Goal: Find contact information: Find contact information

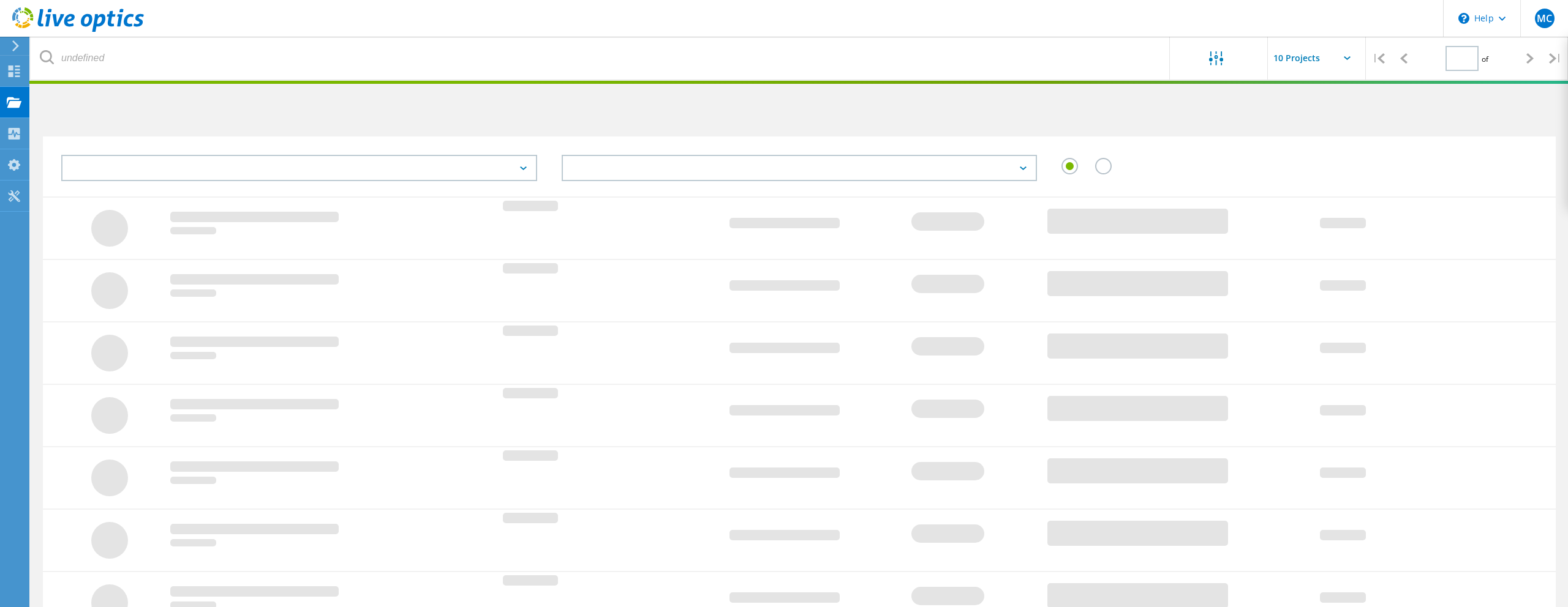
type input "1"
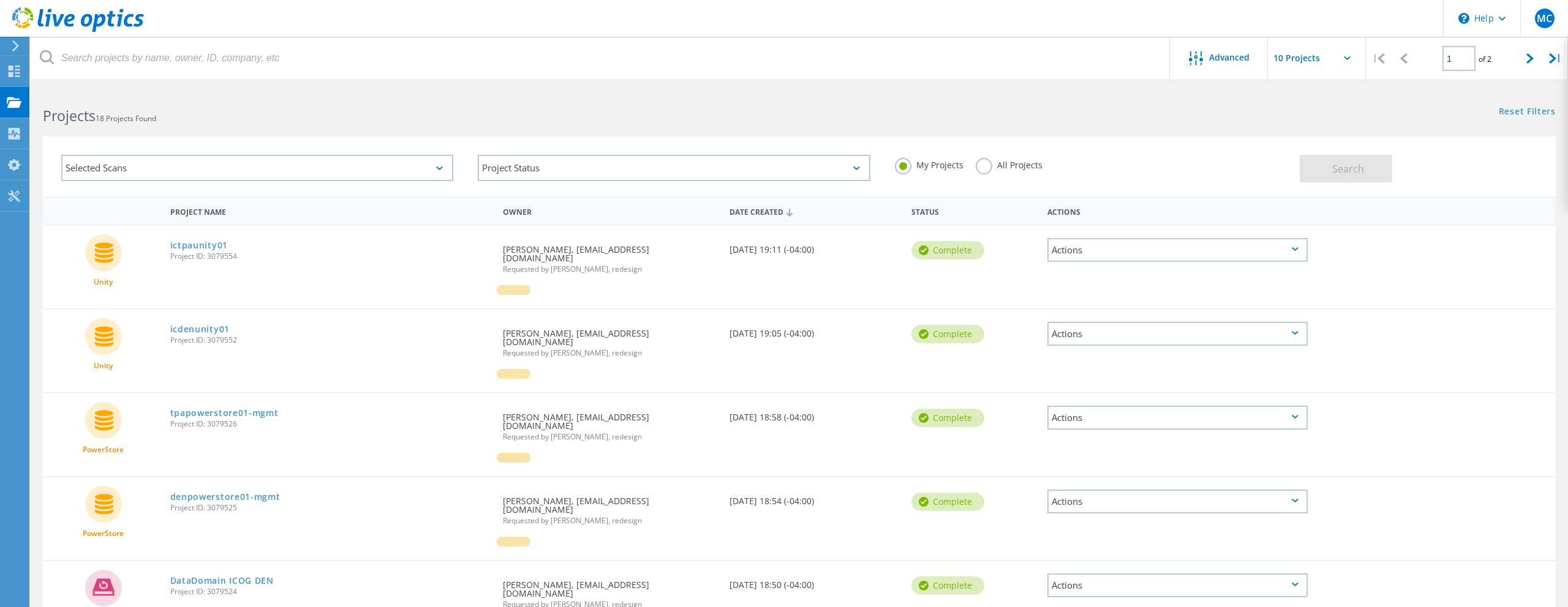
click at [639, 99] on div "Projects 18 Projects Found" at bounding box center [415, 105] width 769 height 32
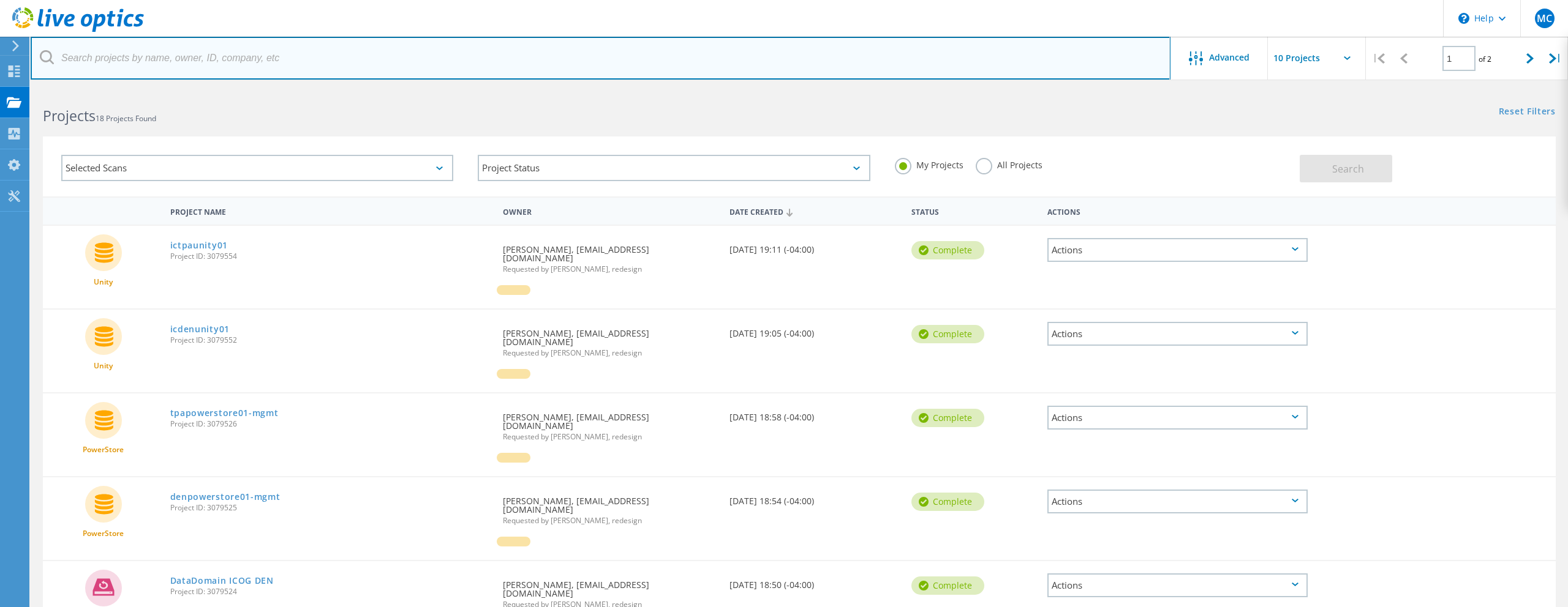
click at [534, 65] on input "text" at bounding box center [601, 58] width 1139 height 43
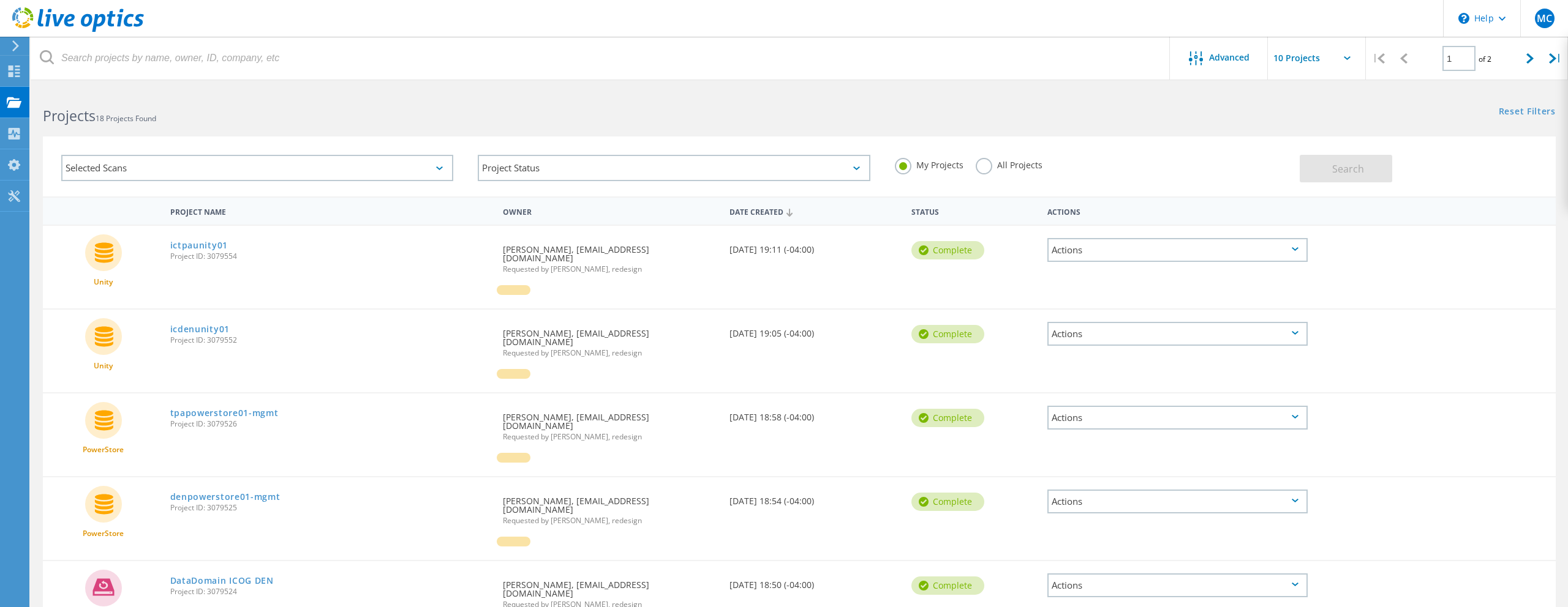
click at [559, 106] on h2 "Projects 18 Projects Found" at bounding box center [415, 115] width 744 height 20
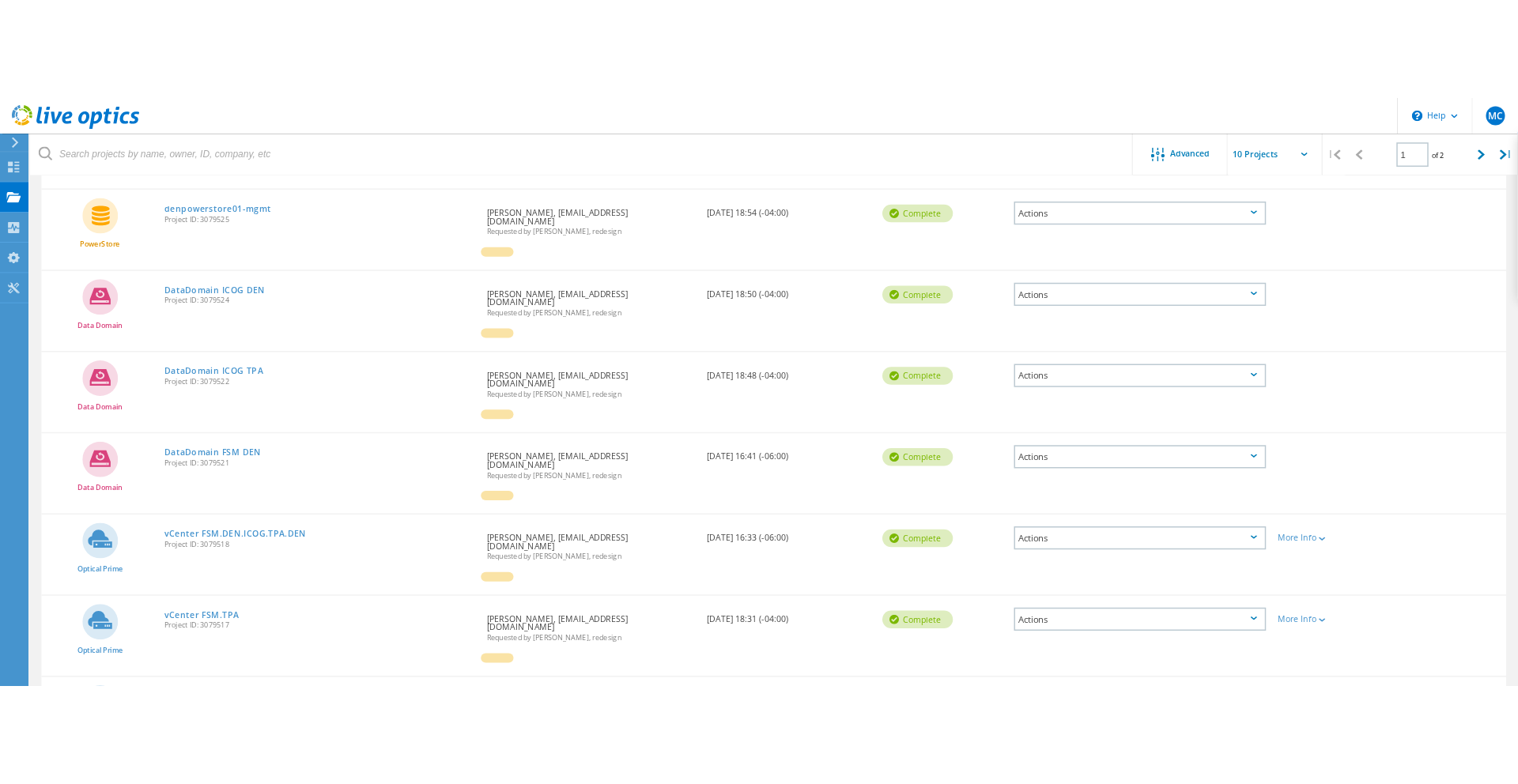
scroll to position [491, 0]
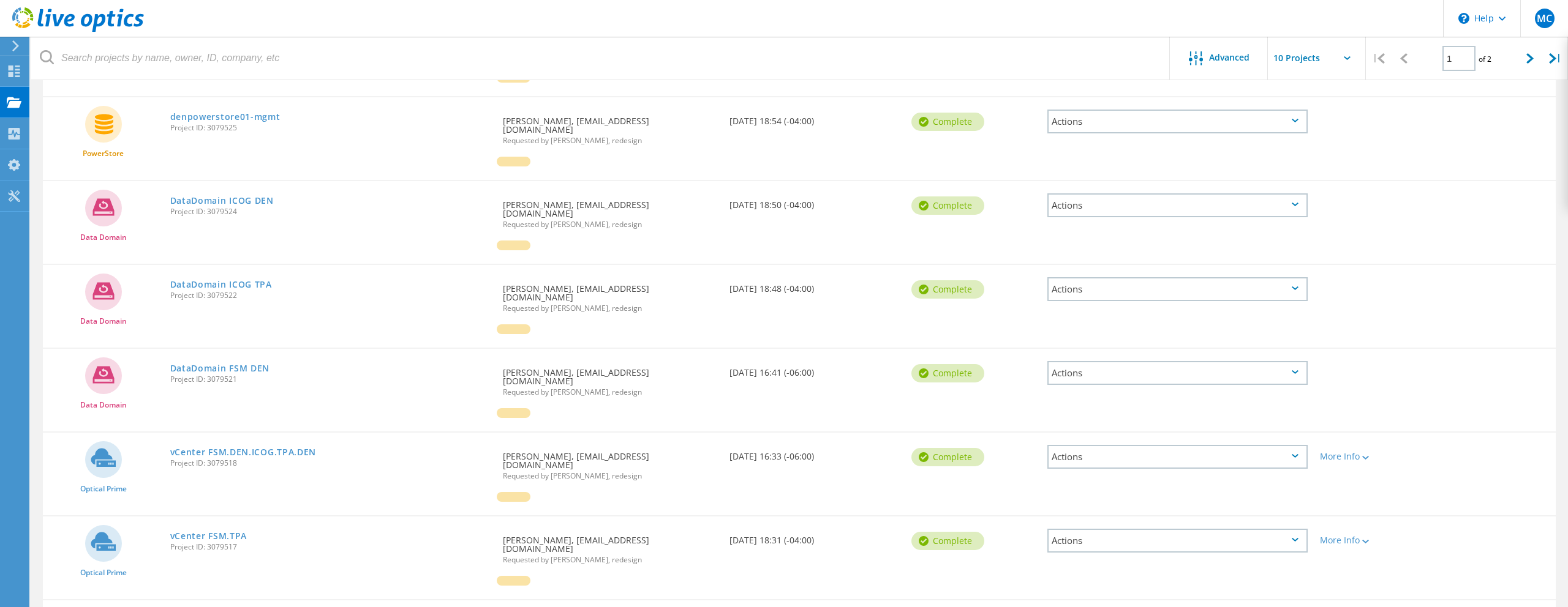
click at [340, 124] on span "Project ID: 3079525" at bounding box center [331, 128] width 320 height 8
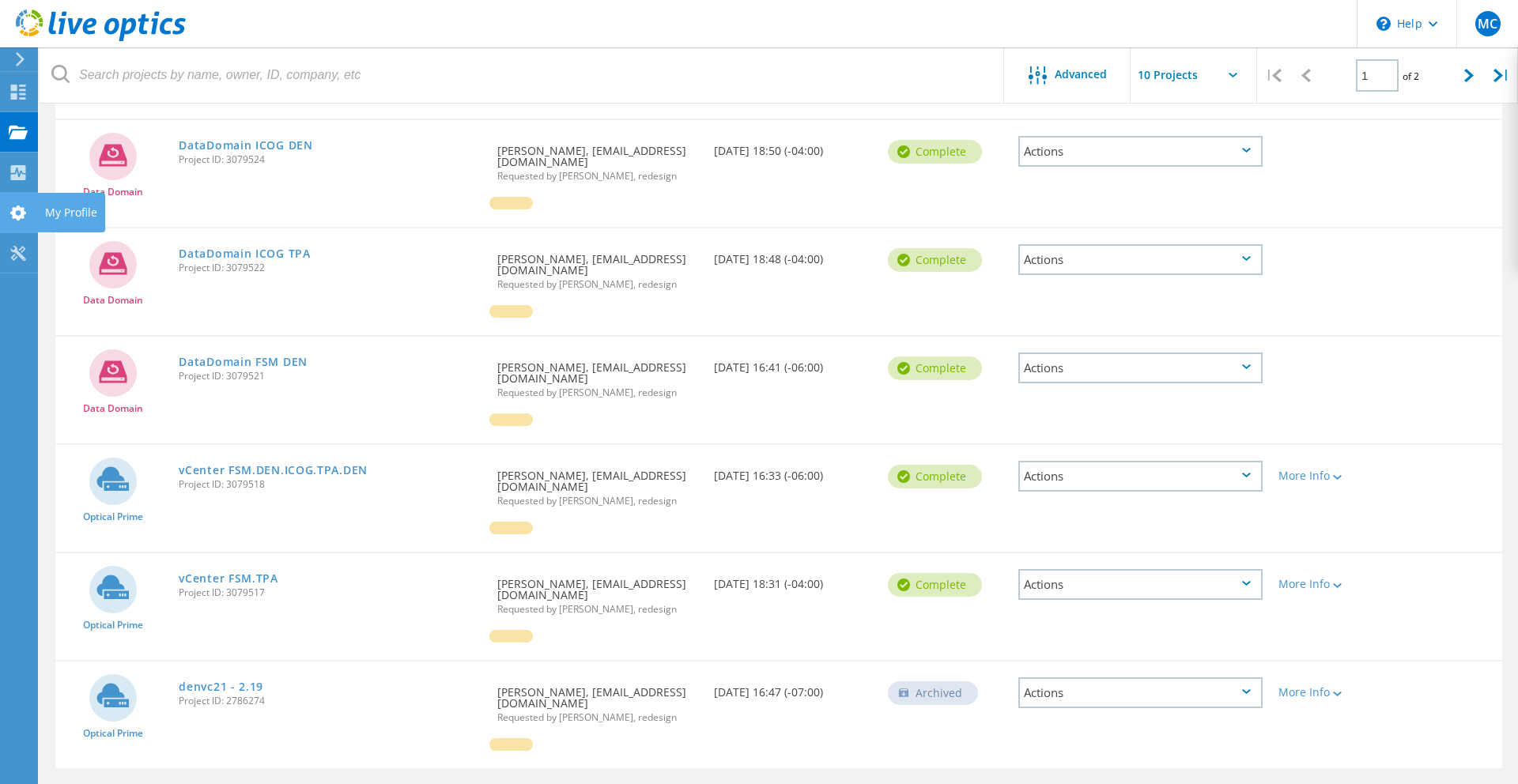
scroll to position [653, 0]
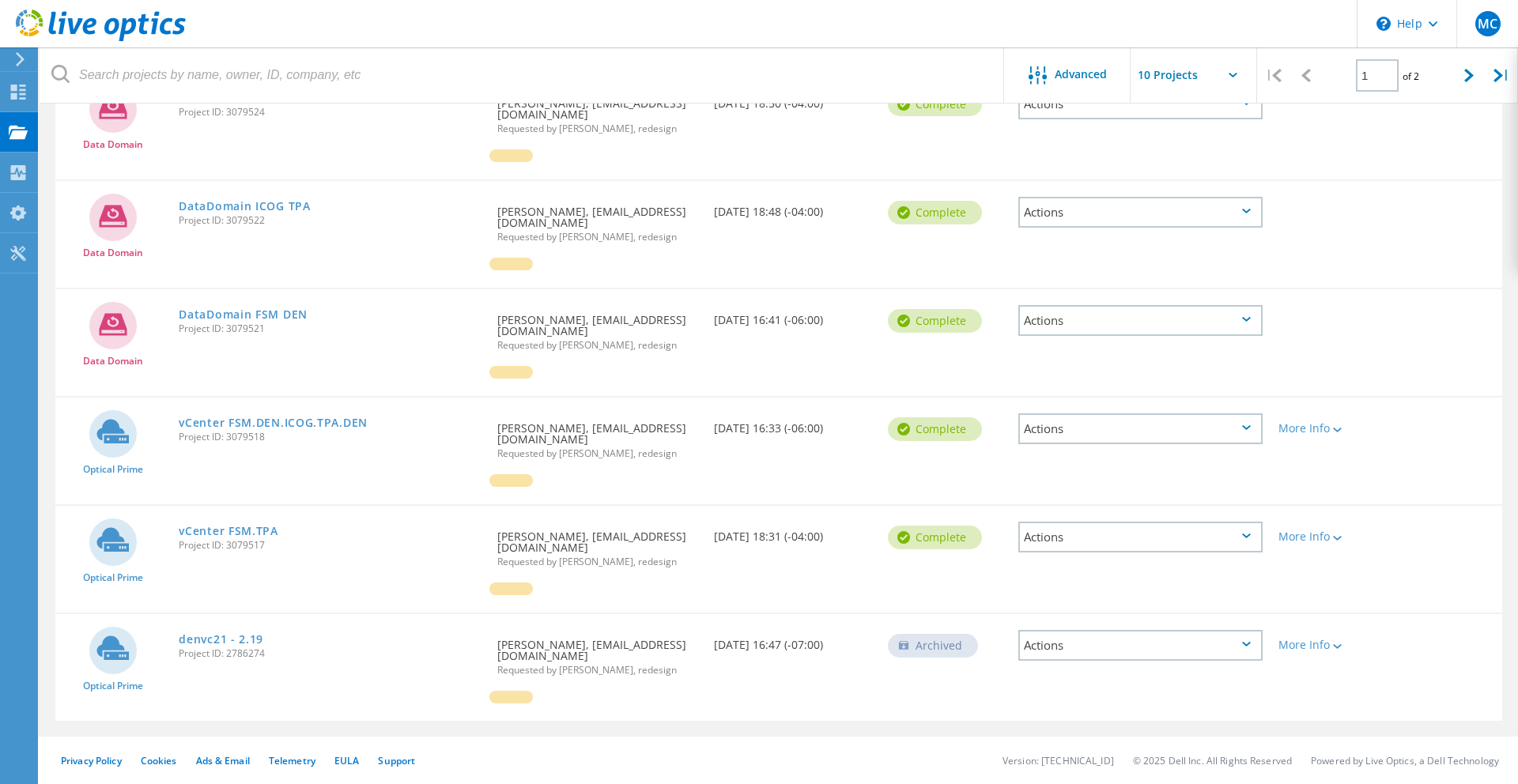
click at [1151, 17] on header "\n Help Explore Helpful Articles Contact Support MC End User Michael Crowley mc…" at bounding box center [759, 23] width 1518 height 48
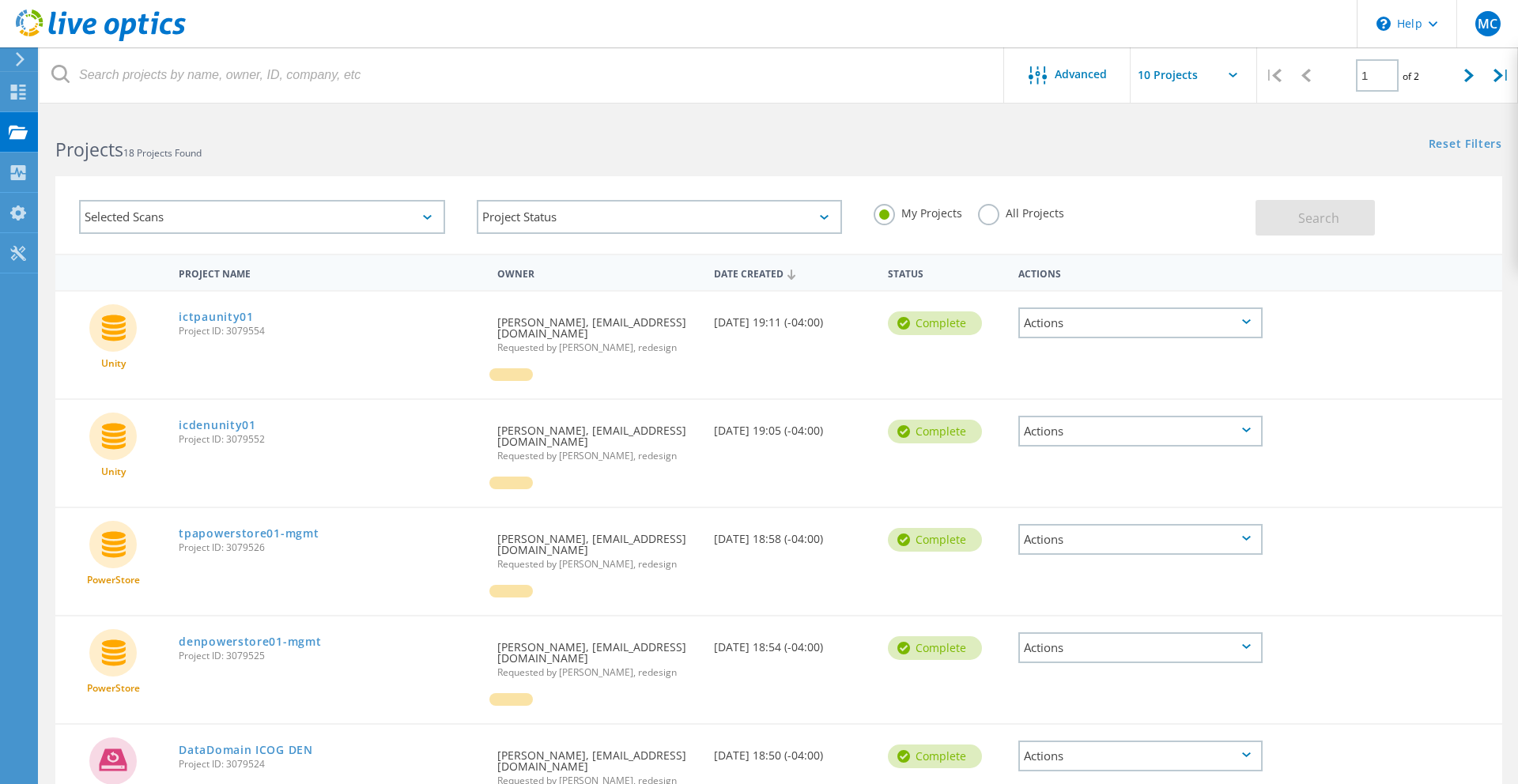
click at [22, 61] on icon at bounding box center [20, 59] width 12 height 15
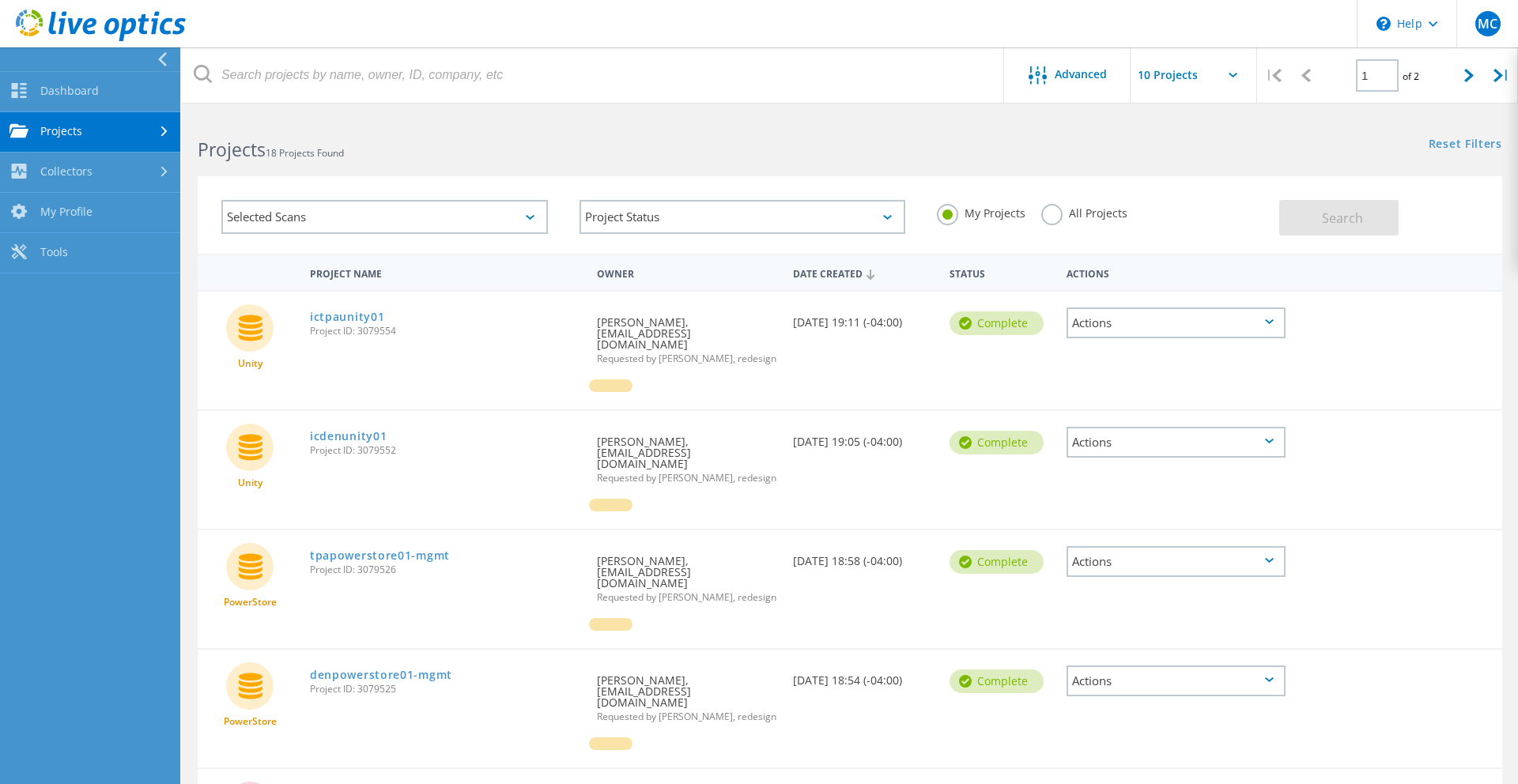
click at [1233, 75] on icon at bounding box center [1233, 75] width 9 height 5
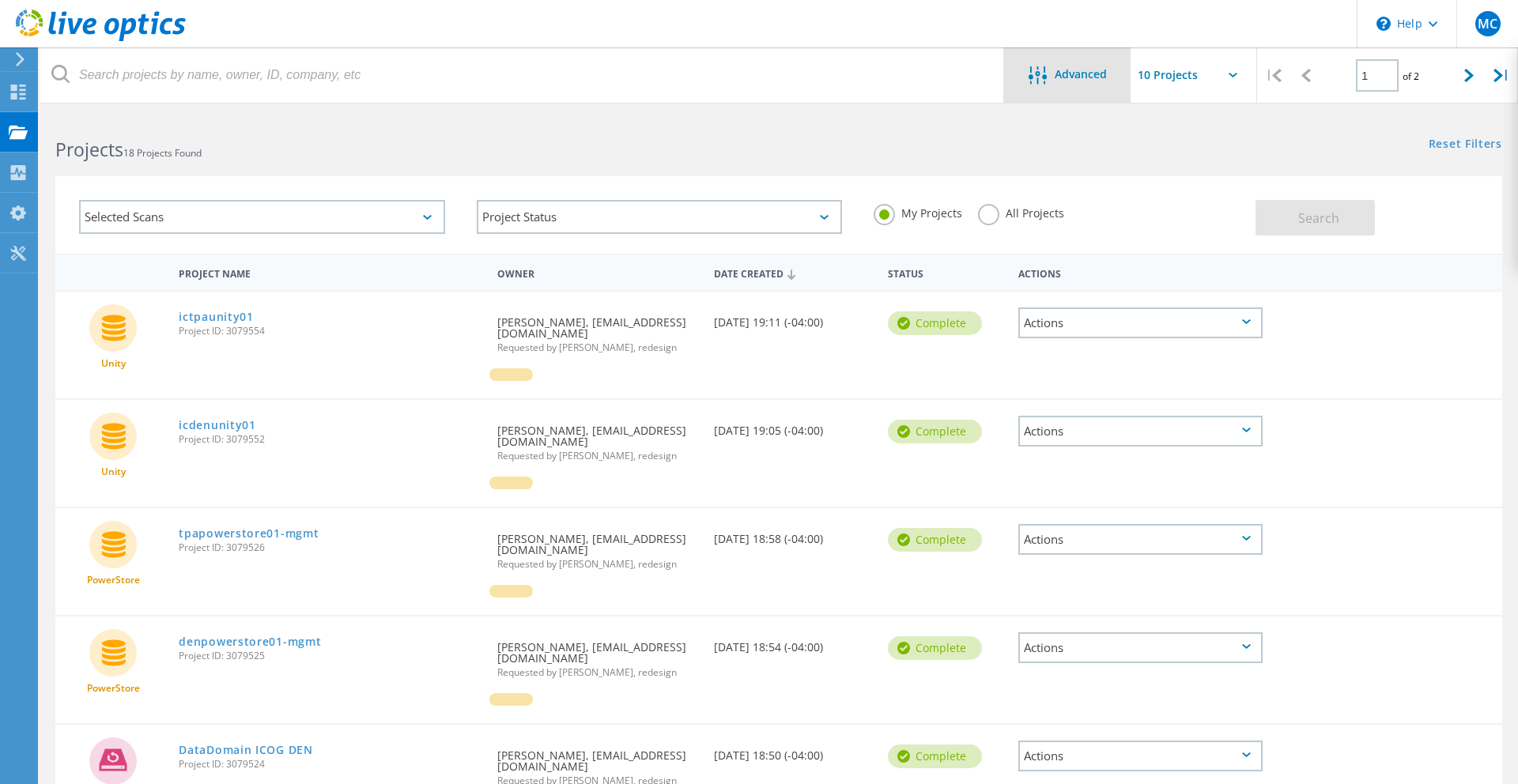
click at [1062, 73] on span "Advanced" at bounding box center [1082, 74] width 53 height 11
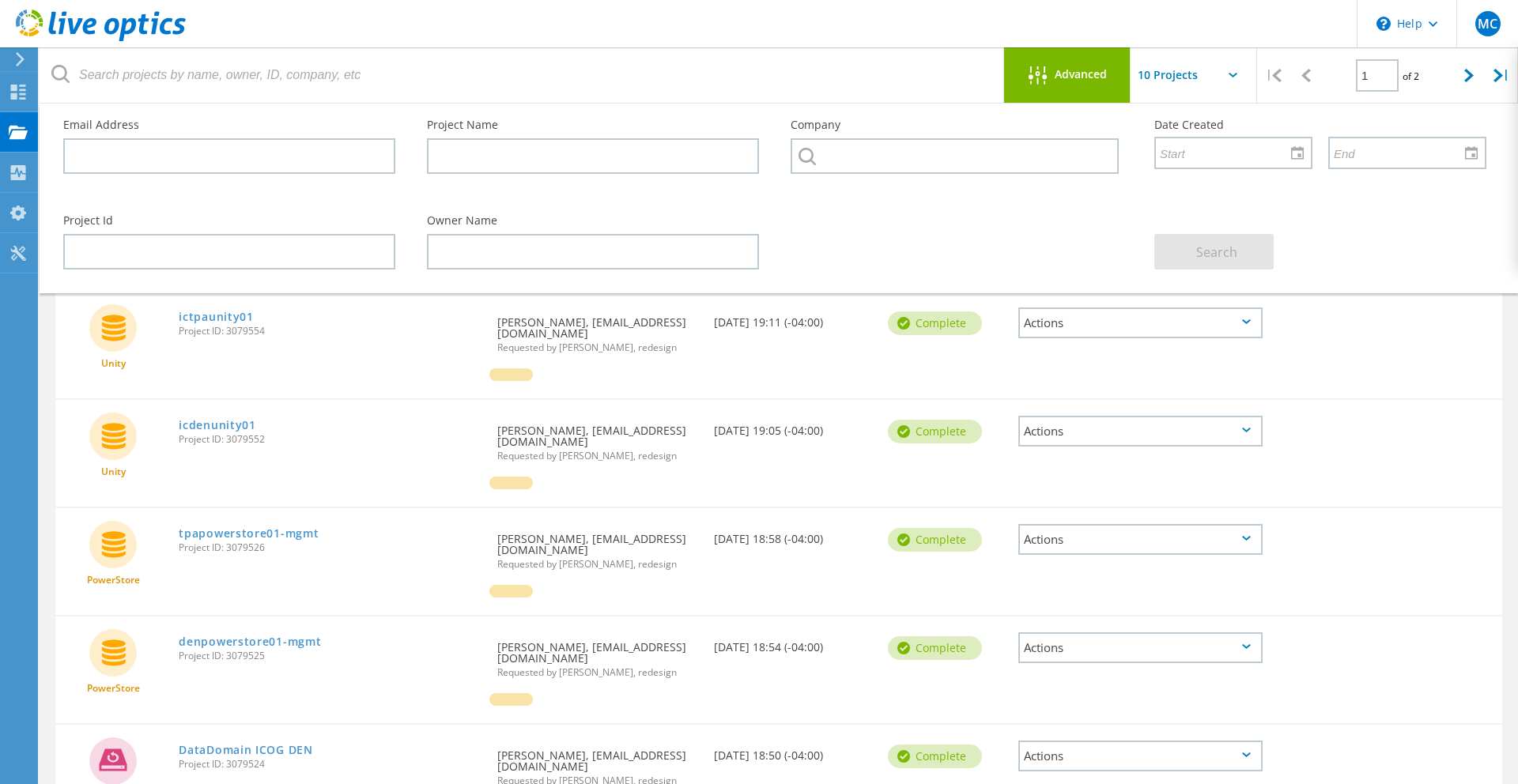
click at [1062, 73] on span "Advanced" at bounding box center [1082, 74] width 53 height 11
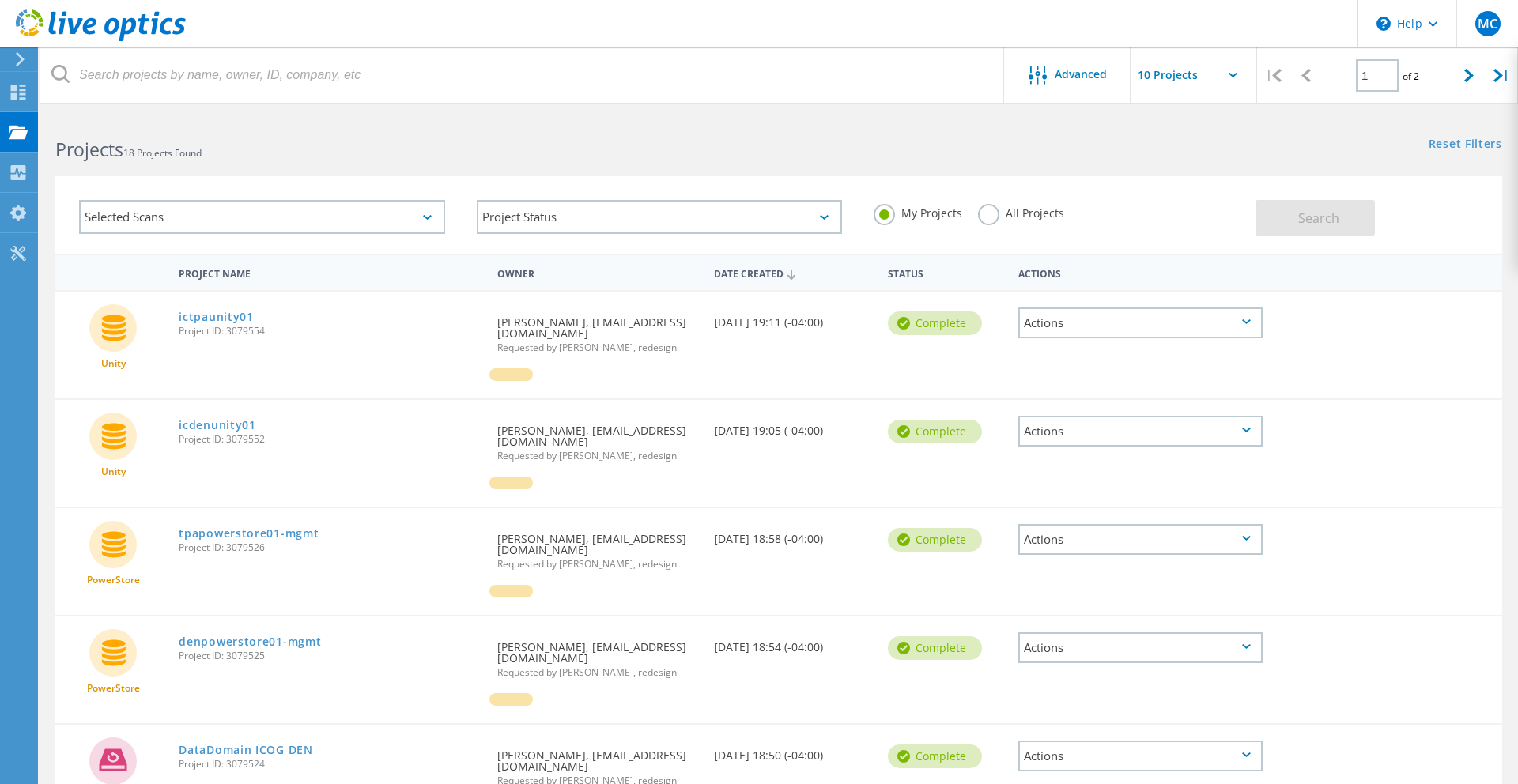
click at [17, 55] on use at bounding box center [19, 59] width 9 height 15
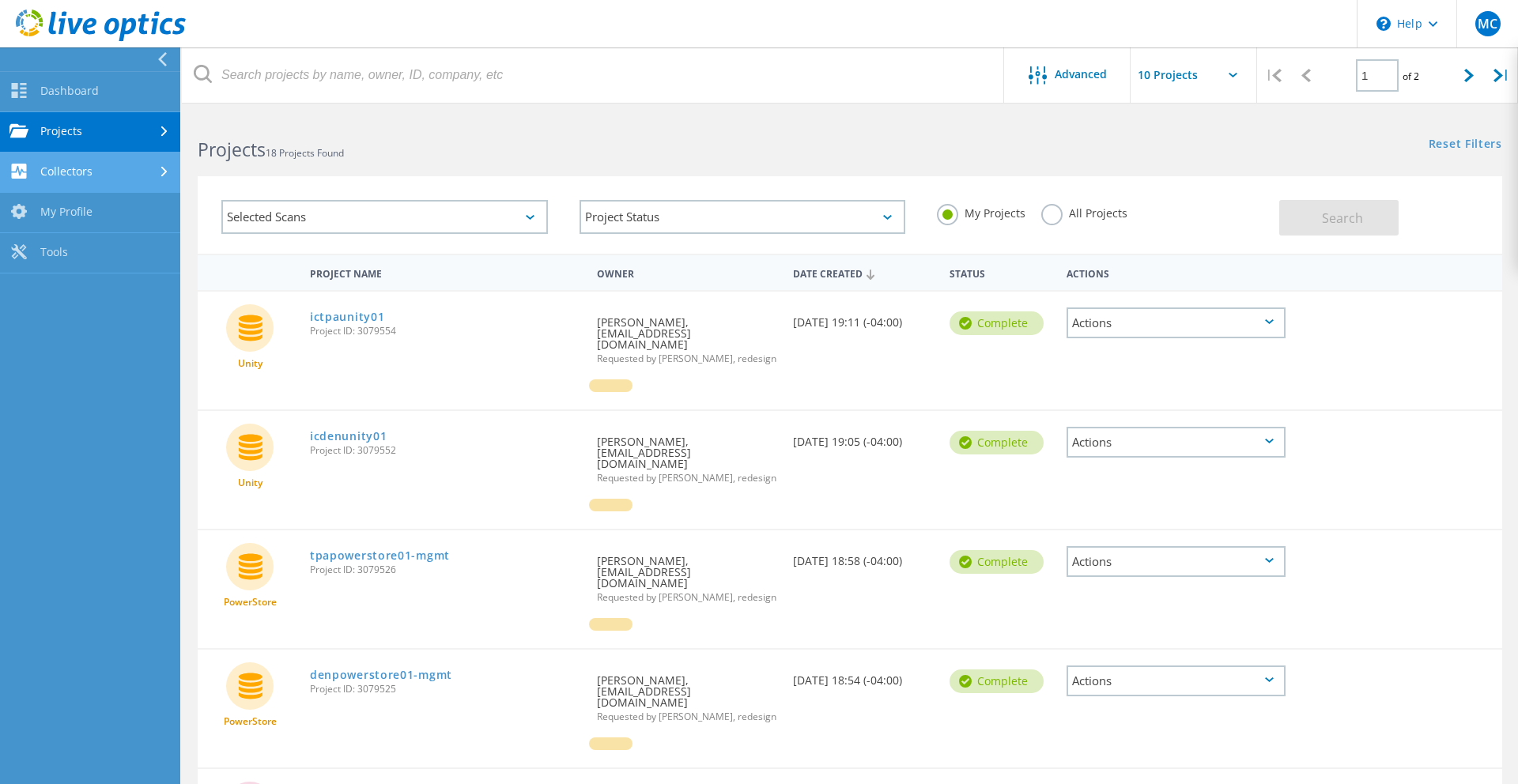
click at [158, 170] on div at bounding box center [167, 171] width 18 height 11
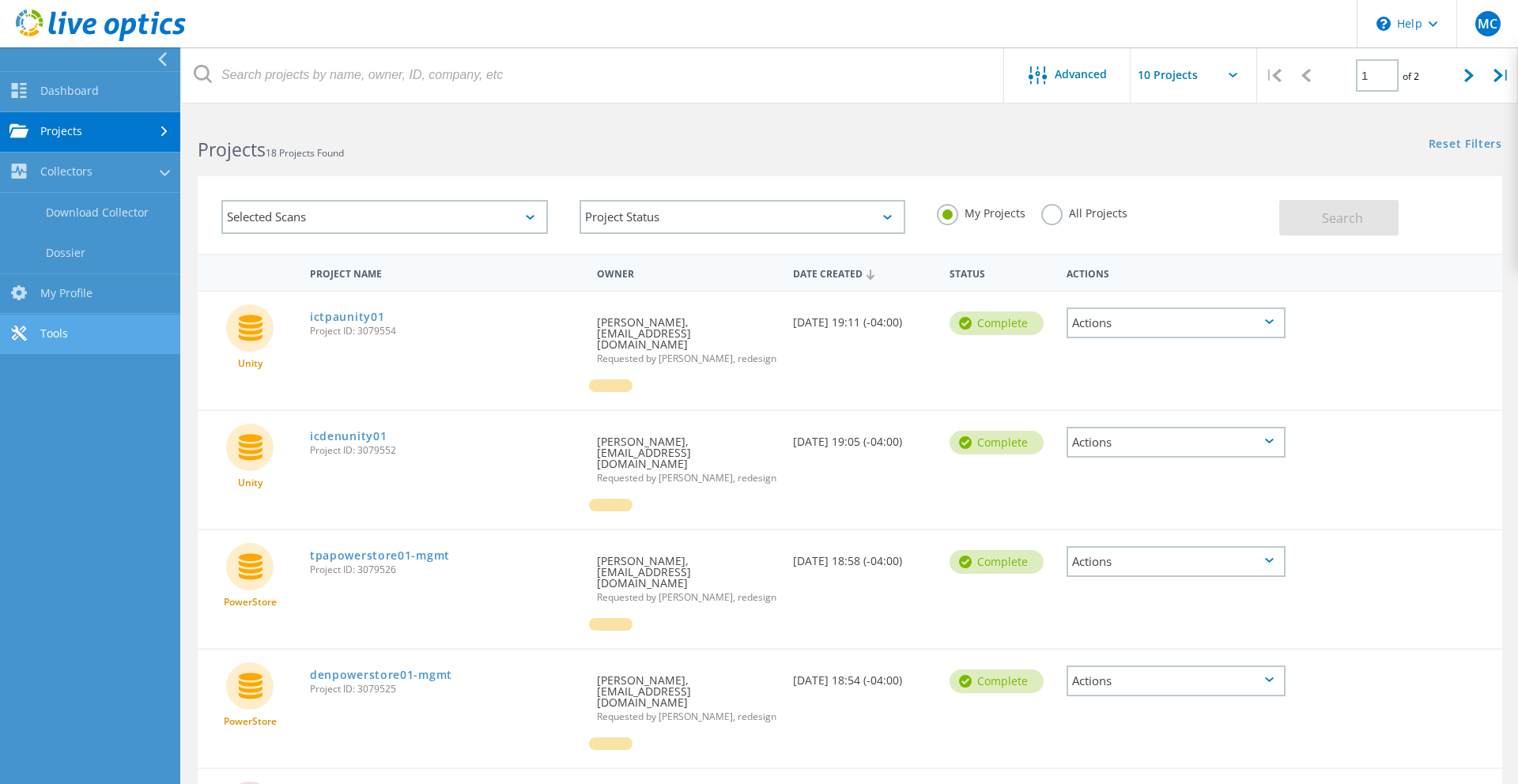
click at [73, 335] on link "Tools" at bounding box center [90, 334] width 180 height 40
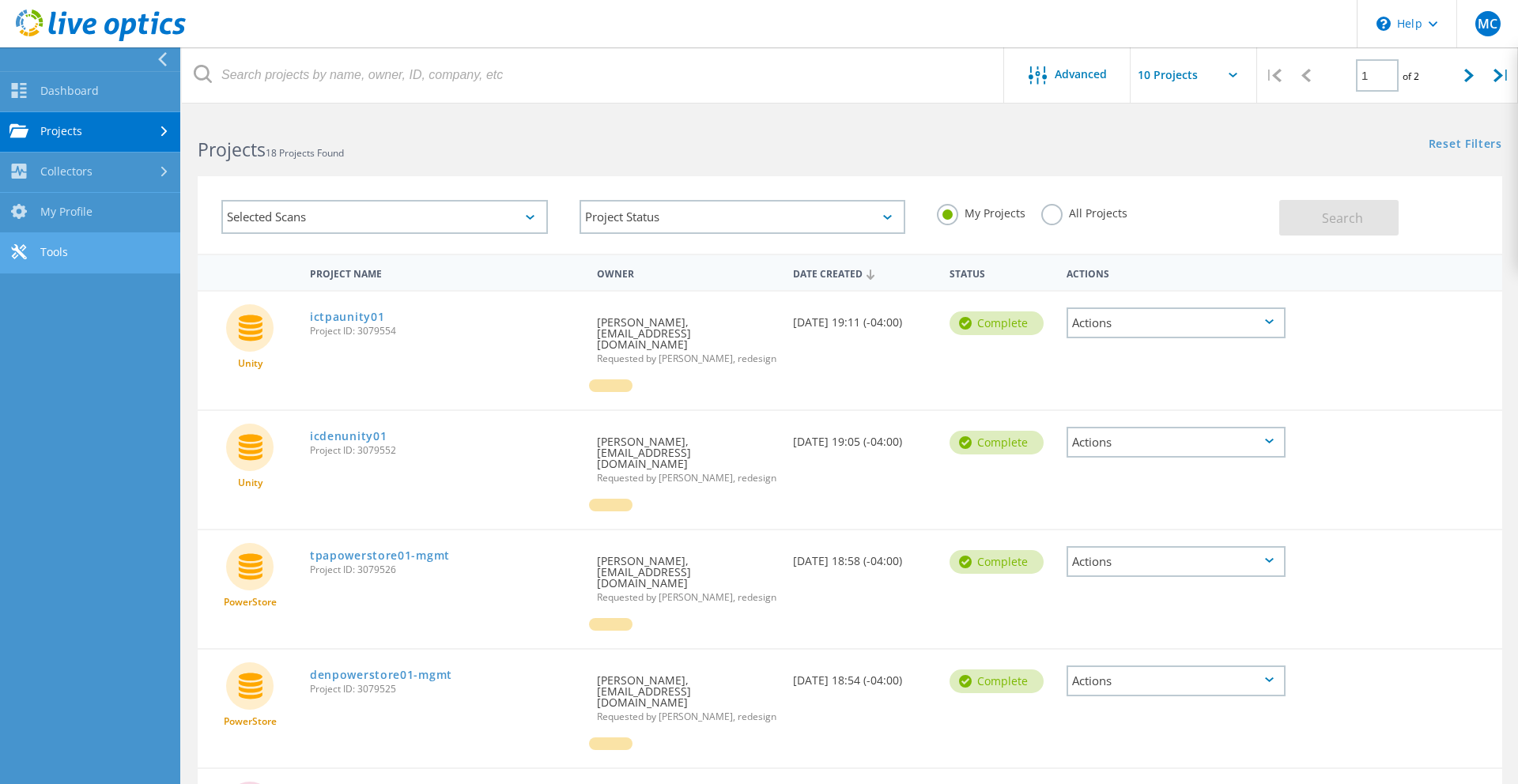
click at [67, 242] on link "Tools" at bounding box center [90, 252] width 180 height 40
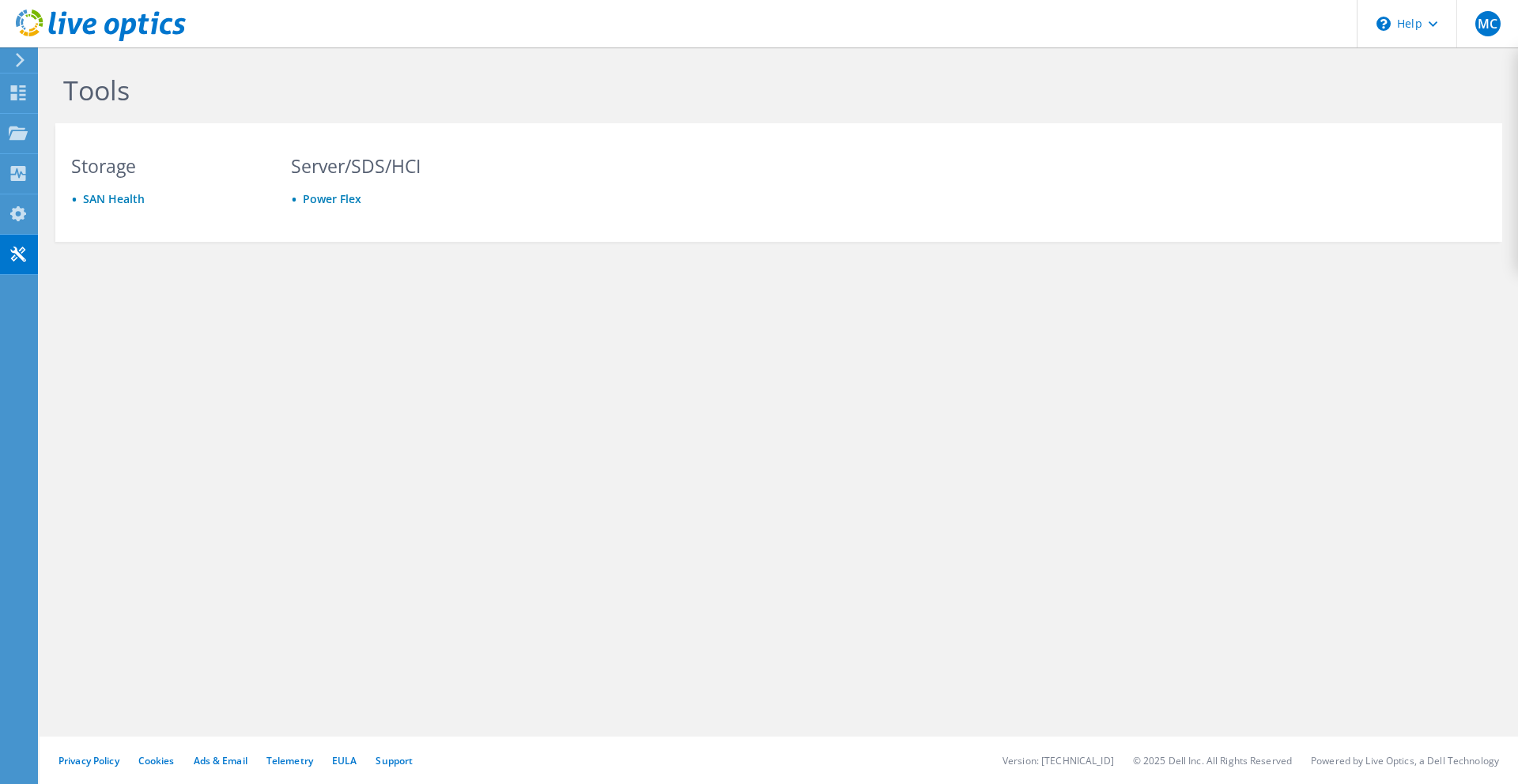
click at [473, 385] on div "Tools Storage [GEOGRAPHIC_DATA] Server/SDS/HCI Power Flex Privacy Policy Cookie…" at bounding box center [779, 416] width 1479 height 736
click at [24, 61] on icon at bounding box center [20, 59] width 12 height 15
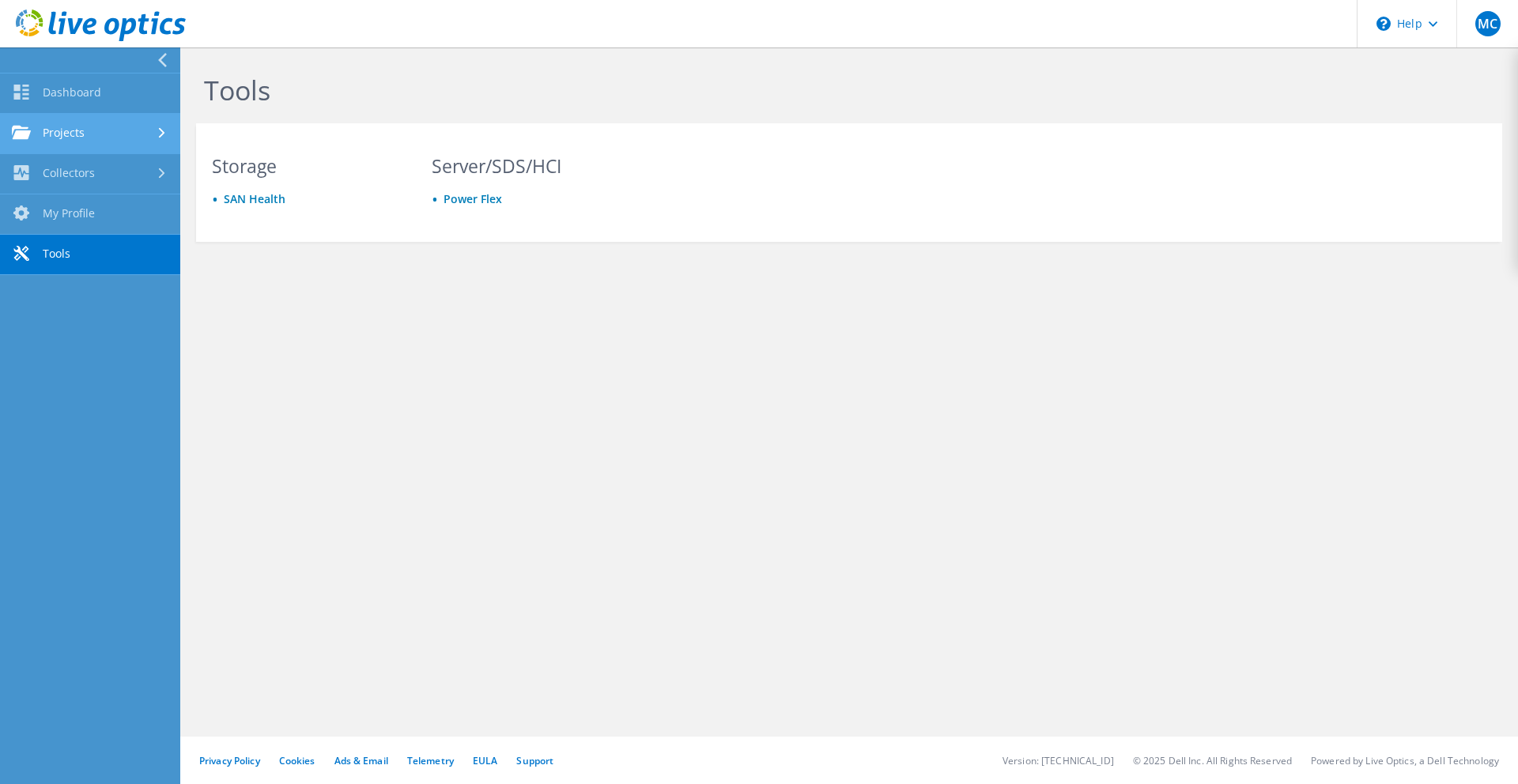
click at [69, 131] on link "Projects" at bounding box center [90, 133] width 180 height 40
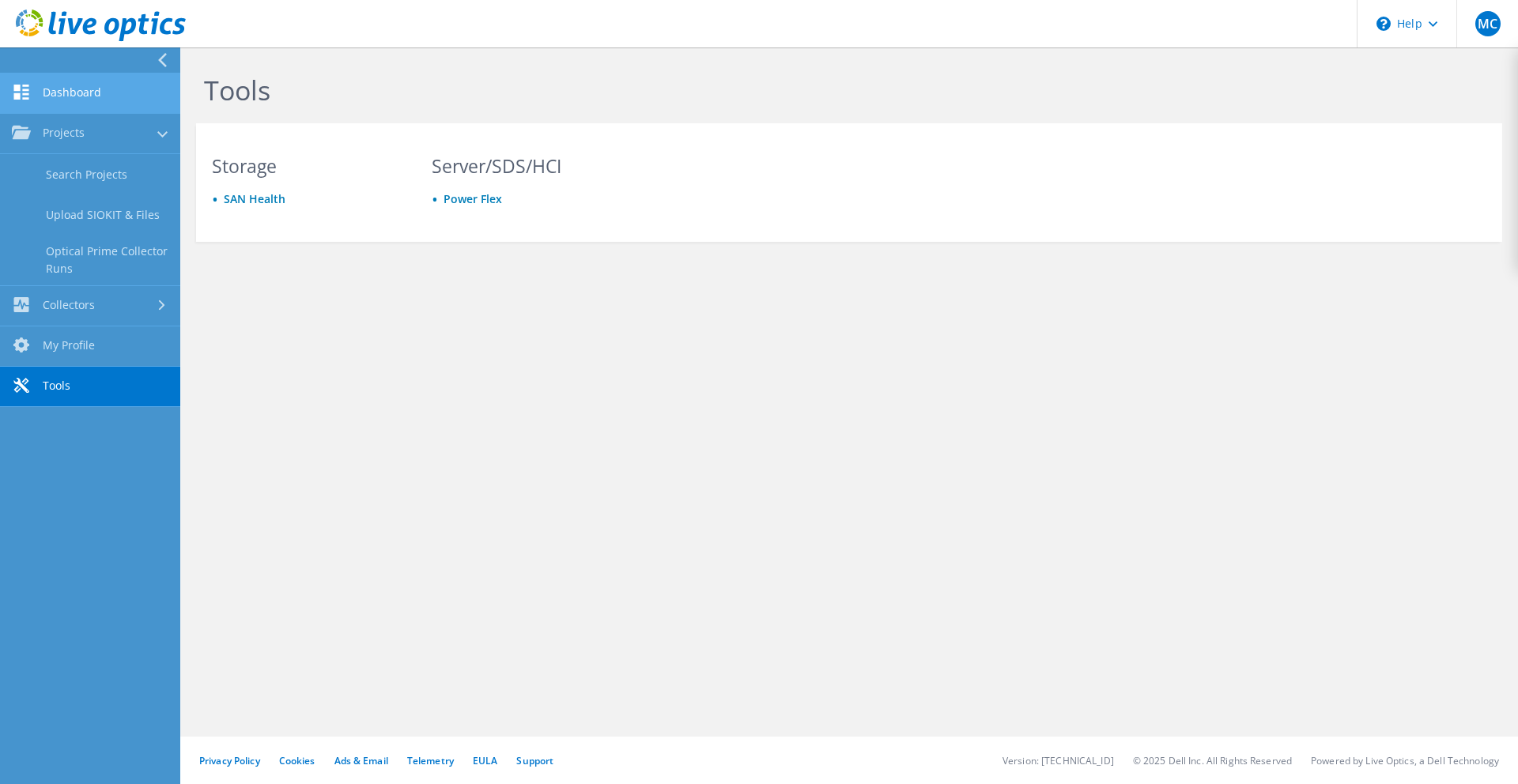
click at [77, 91] on link "Dashboard" at bounding box center [90, 93] width 180 height 40
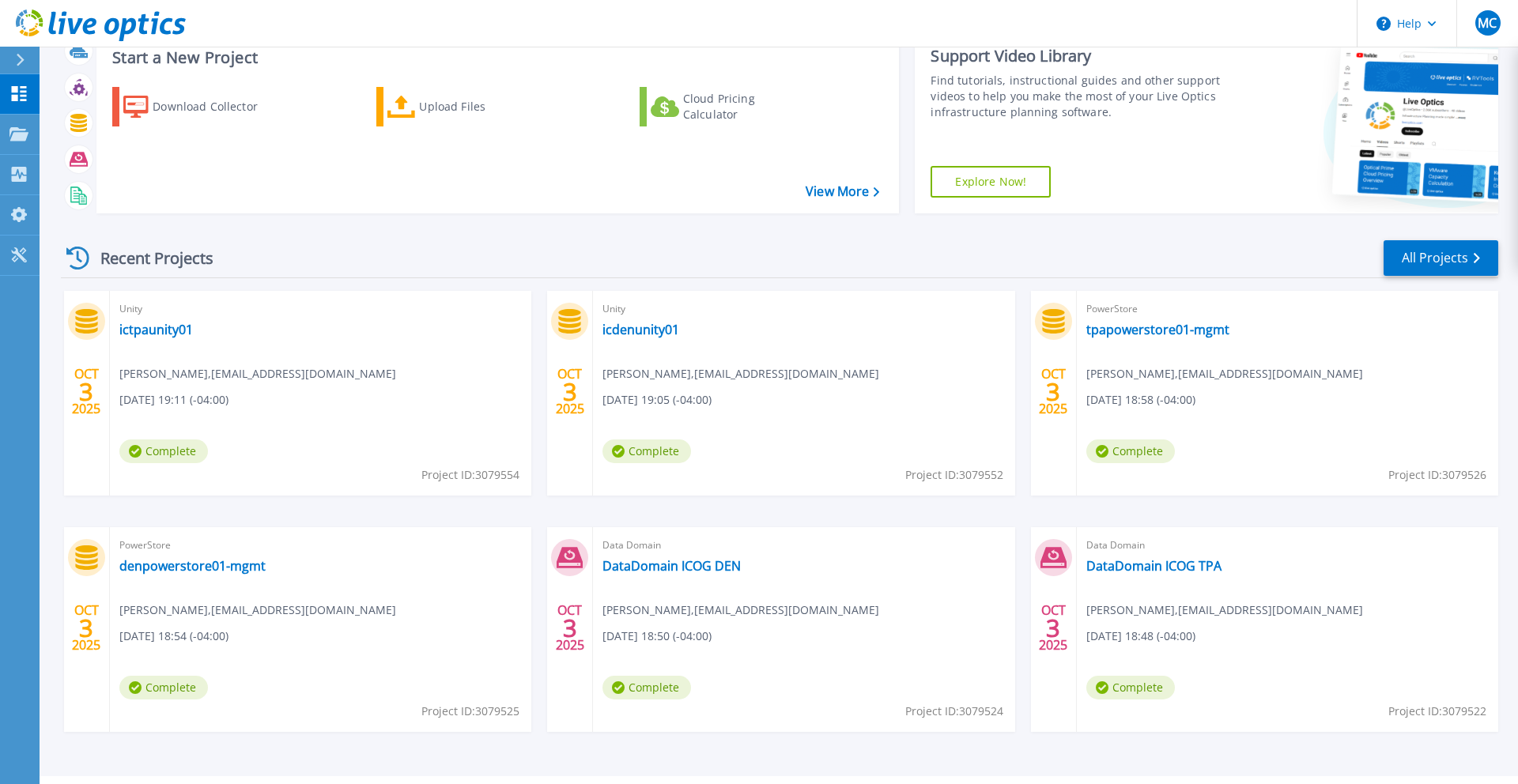
scroll to position [92, 0]
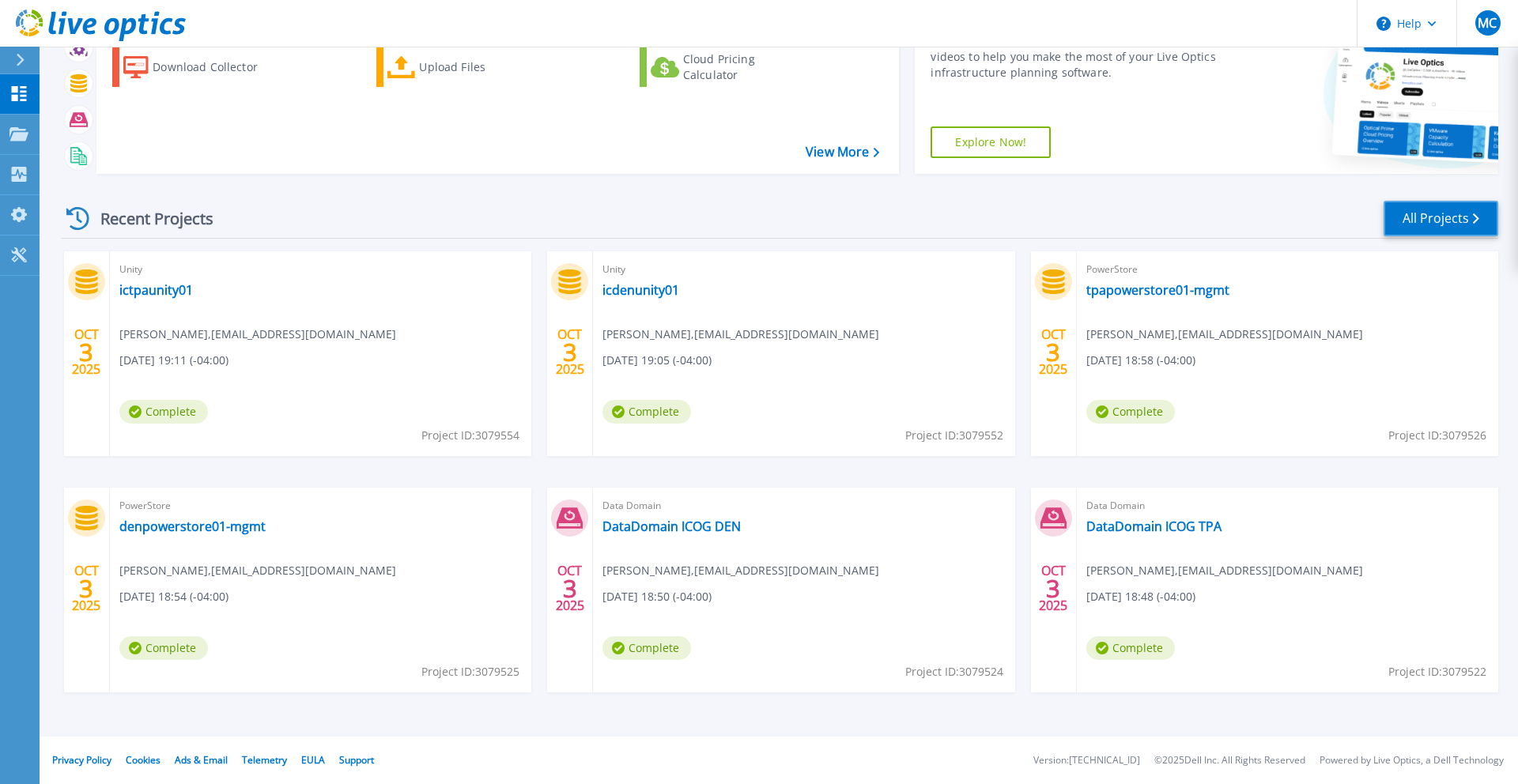
click at [1421, 225] on link "All Projects" at bounding box center [1441, 218] width 115 height 36
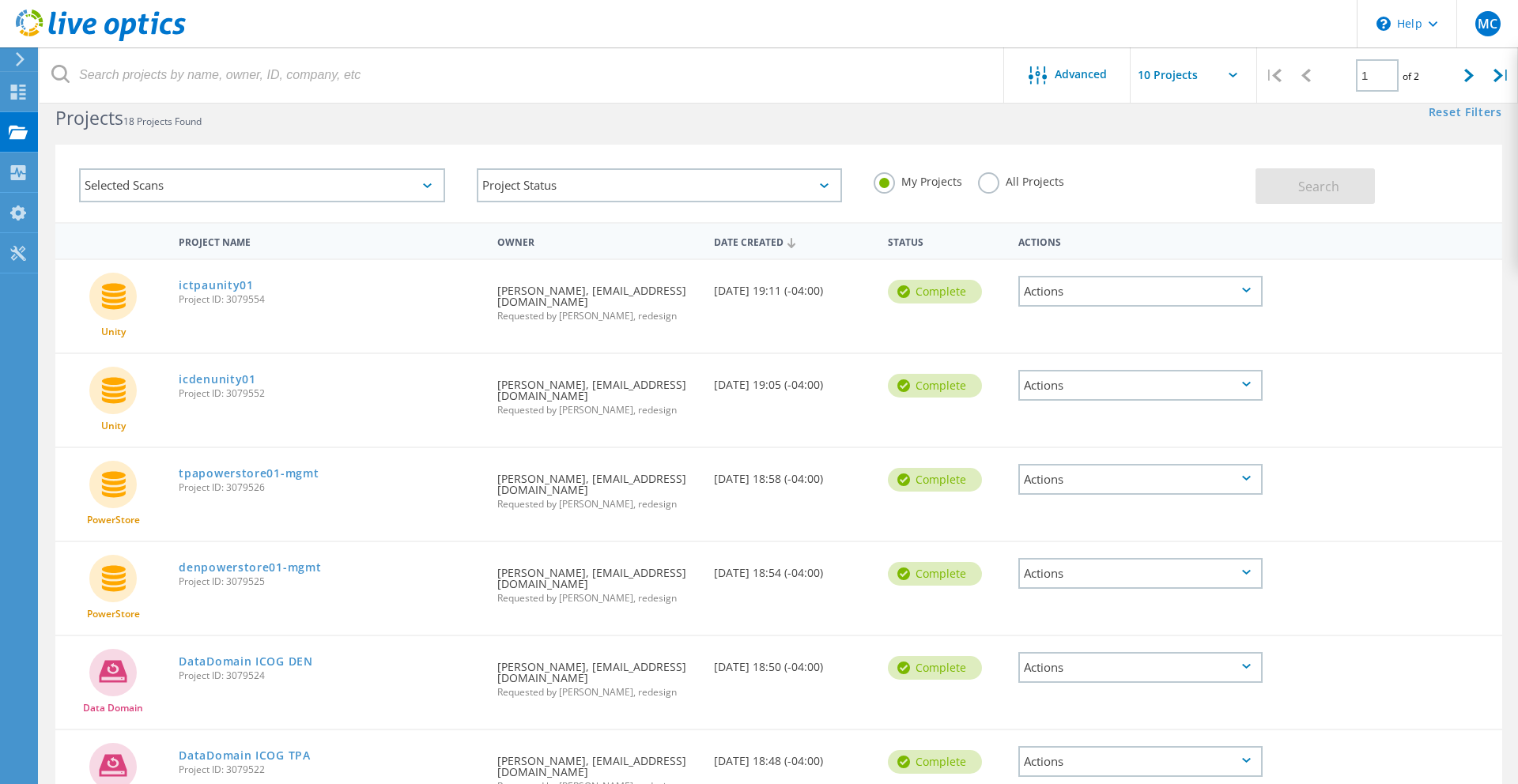
scroll to position [8, 0]
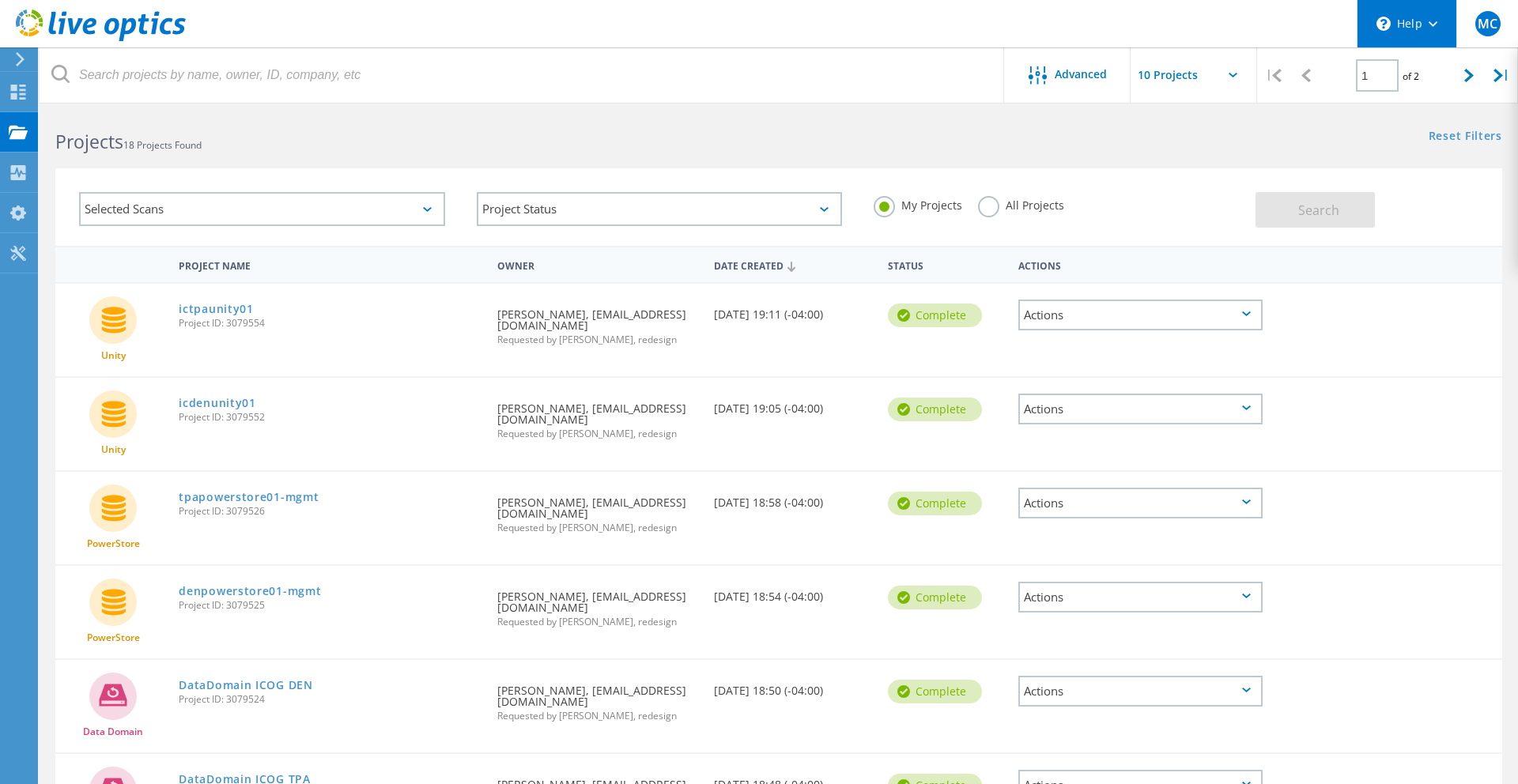
click at [1432, 22] on icon at bounding box center [1433, 24] width 9 height 6
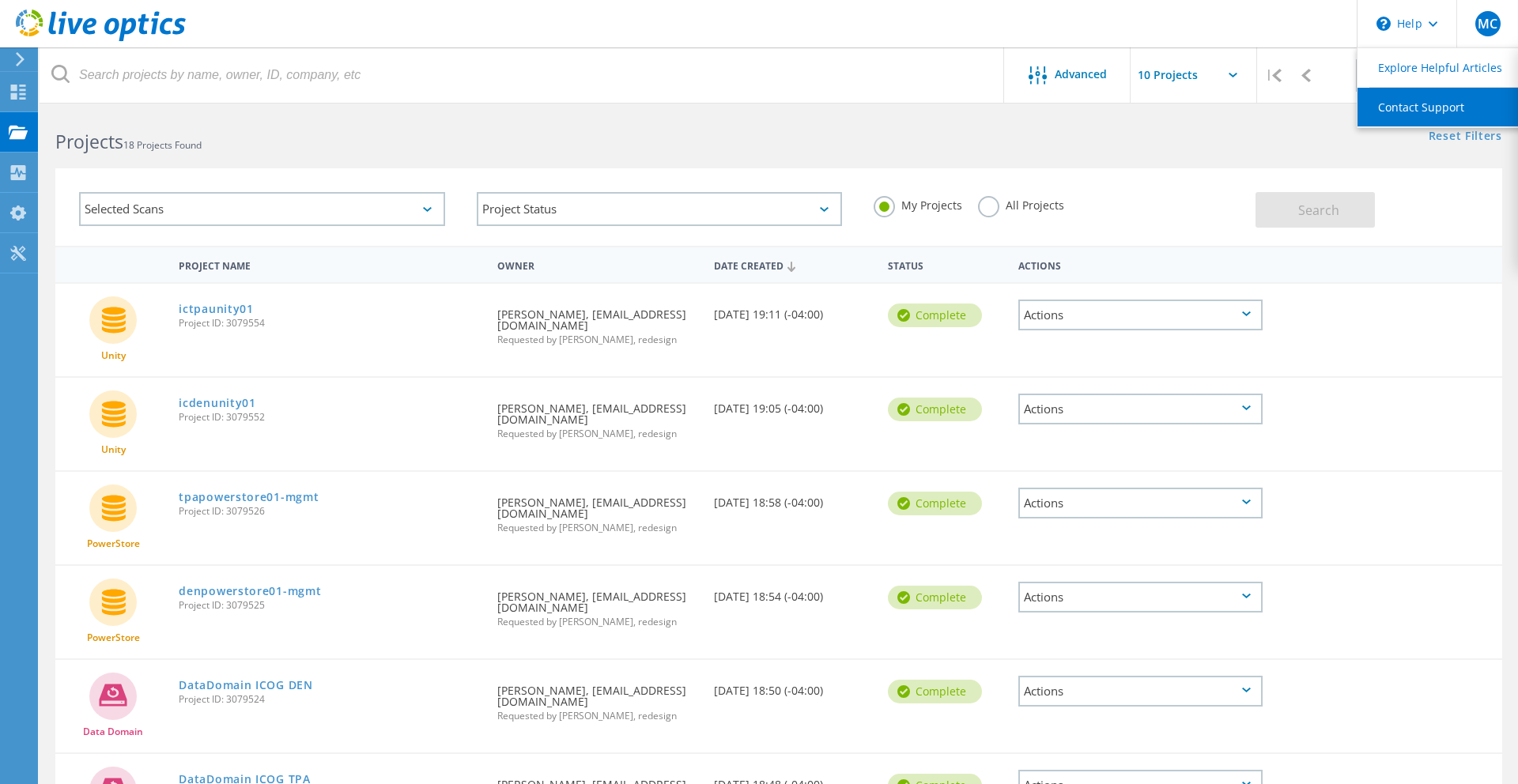
click at [1410, 107] on link "Contact Support" at bounding box center [1446, 107] width 176 height 39
